Goal: Task Accomplishment & Management: Manage account settings

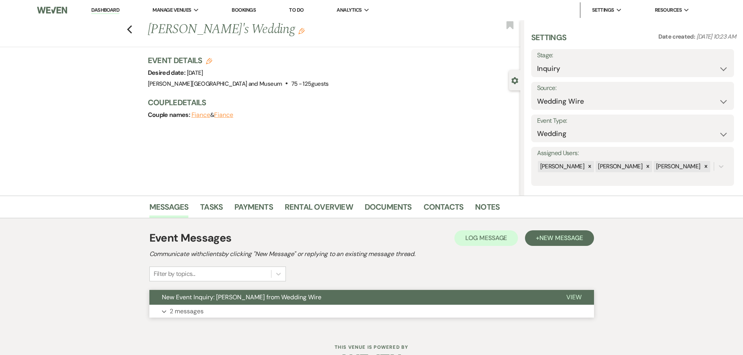
click at [214, 298] on span "New Event Inquiry: Madison from Wedding Wire" at bounding box center [241, 297] width 159 height 8
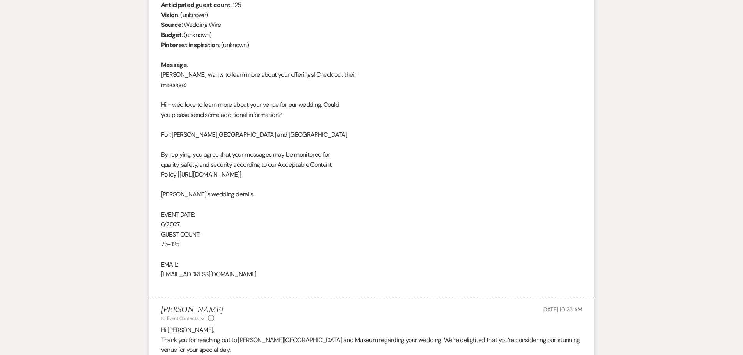
scroll to position [390, 0]
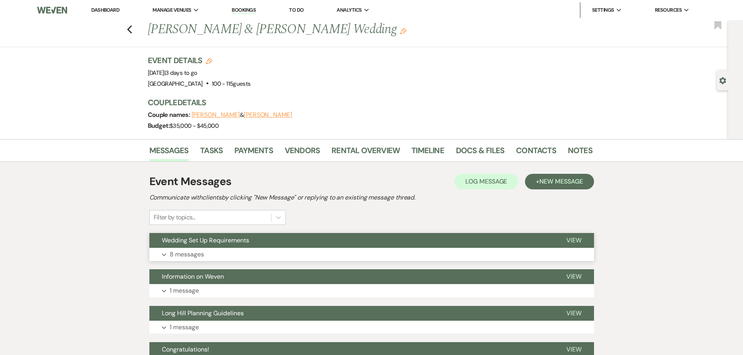
click at [265, 241] on button "Wedding Set Up Requirements" at bounding box center [351, 240] width 404 height 15
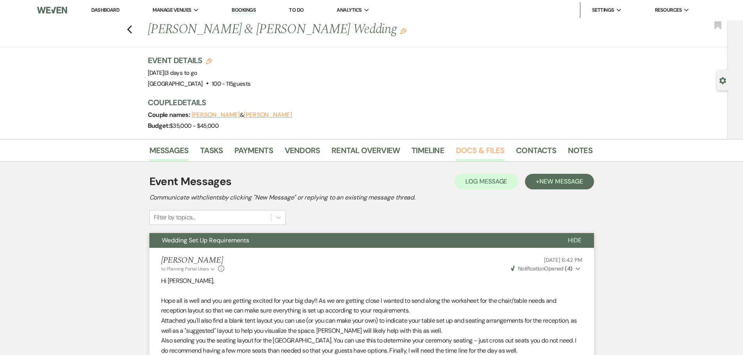
click at [469, 151] on link "Docs & Files" at bounding box center [480, 152] width 48 height 17
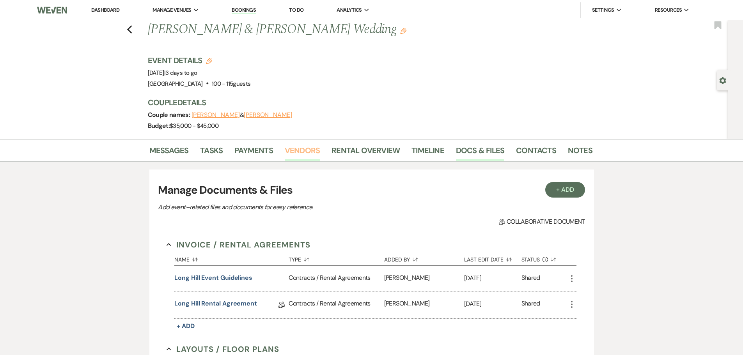
click at [292, 145] on link "Vendors" at bounding box center [302, 152] width 35 height 17
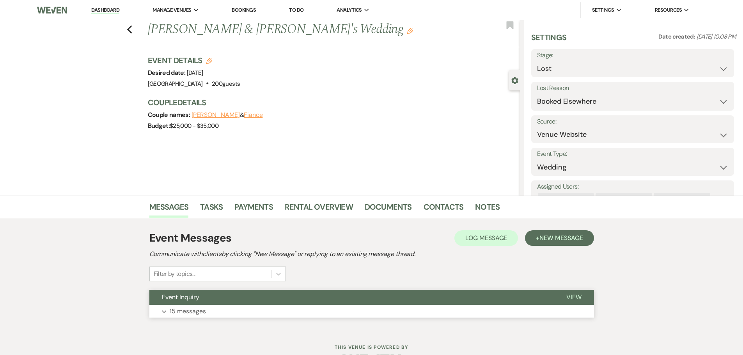
click at [238, 297] on button "Event Inquiry" at bounding box center [351, 297] width 404 height 15
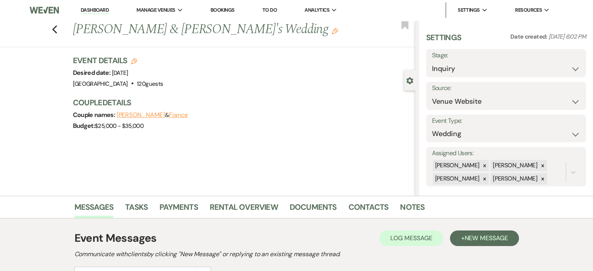
click at [91, 9] on link "Dashboard" at bounding box center [95, 10] width 28 height 7
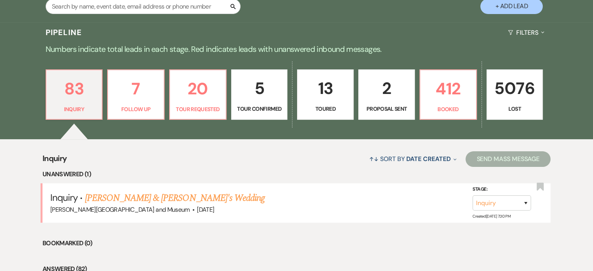
scroll to position [195, 0]
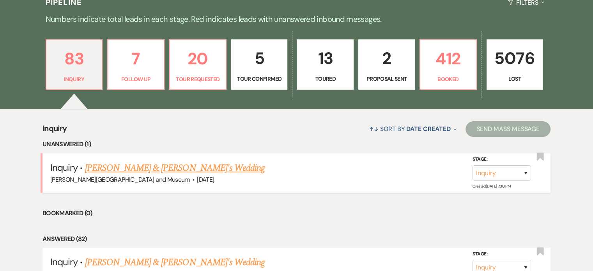
click at [129, 164] on link "Amelia R Knudson & Fiance's Wedding" at bounding box center [175, 168] width 180 height 14
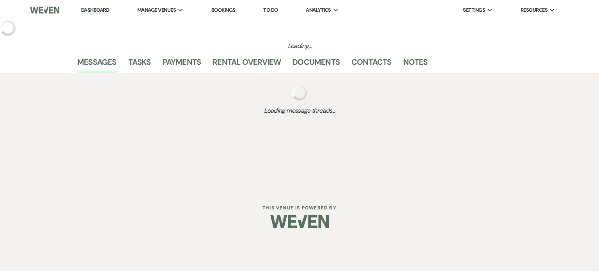
select select "5"
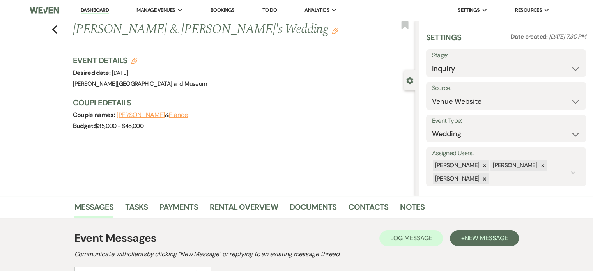
click at [94, 9] on link "Dashboard" at bounding box center [95, 10] width 28 height 7
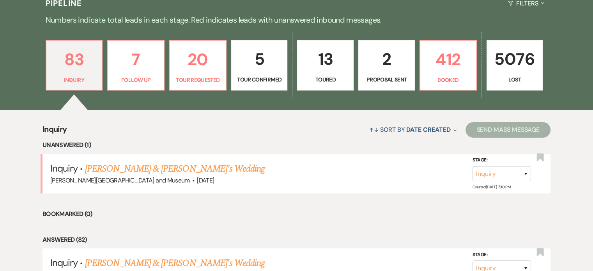
scroll to position [195, 0]
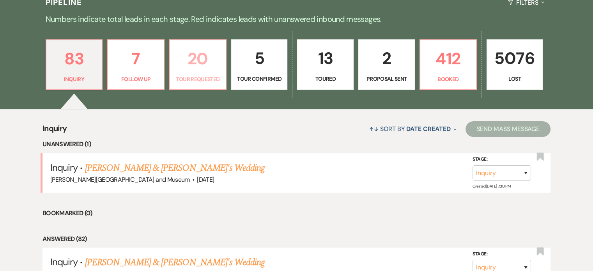
click at [182, 73] on link "20 Tour Requested" at bounding box center [197, 64] width 57 height 51
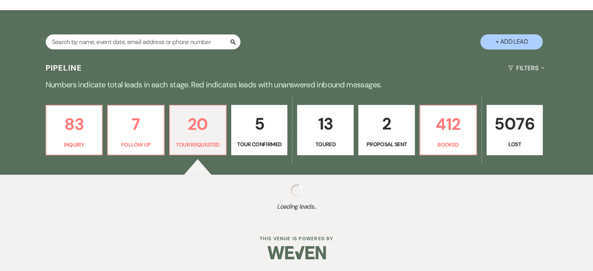
scroll to position [195, 0]
select select "2"
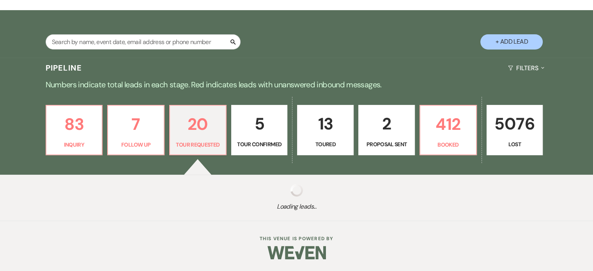
select select "2"
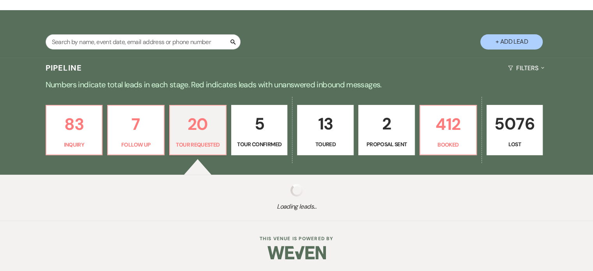
select select "2"
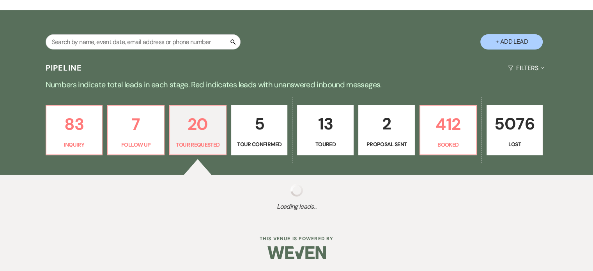
select select "2"
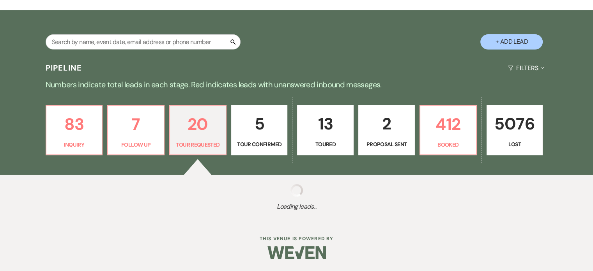
select select "2"
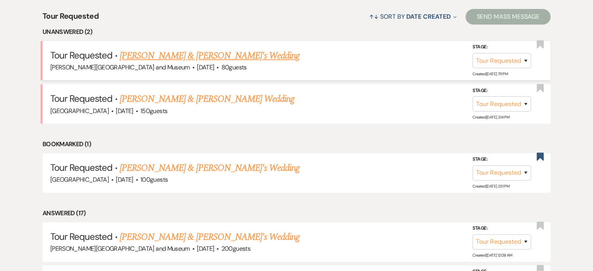
scroll to position [312, 0]
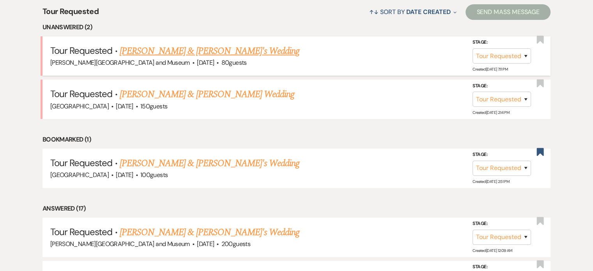
click at [172, 53] on link "Sofie Koonce & Fiance's Wedding" at bounding box center [210, 51] width 180 height 14
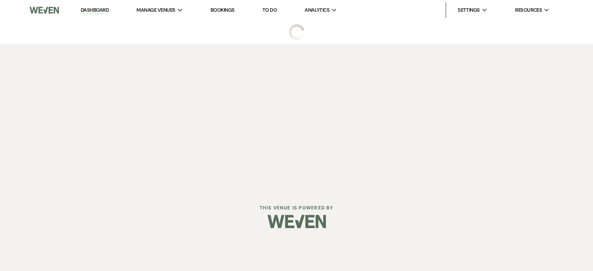
select select "2"
select select "5"
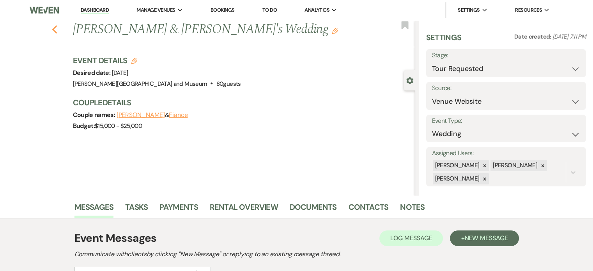
click at [56, 28] on icon "Previous" at bounding box center [55, 29] width 6 height 9
select select "2"
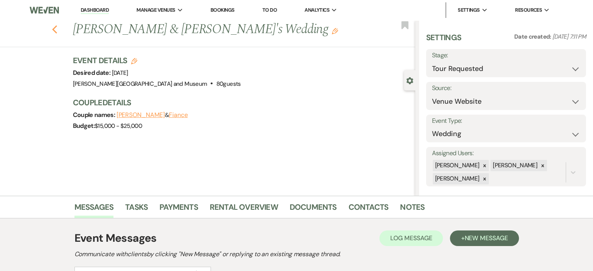
select select "2"
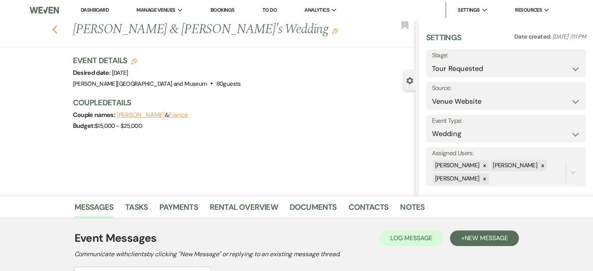
select select "2"
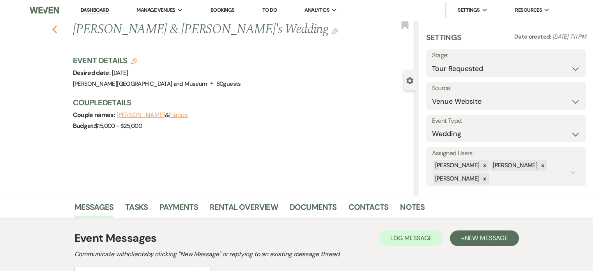
select select "2"
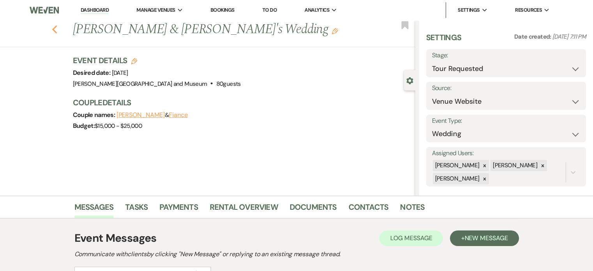
select select "2"
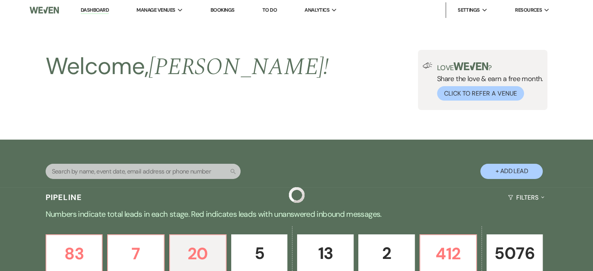
scroll to position [312, 0]
